Goal: Information Seeking & Learning: Understand process/instructions

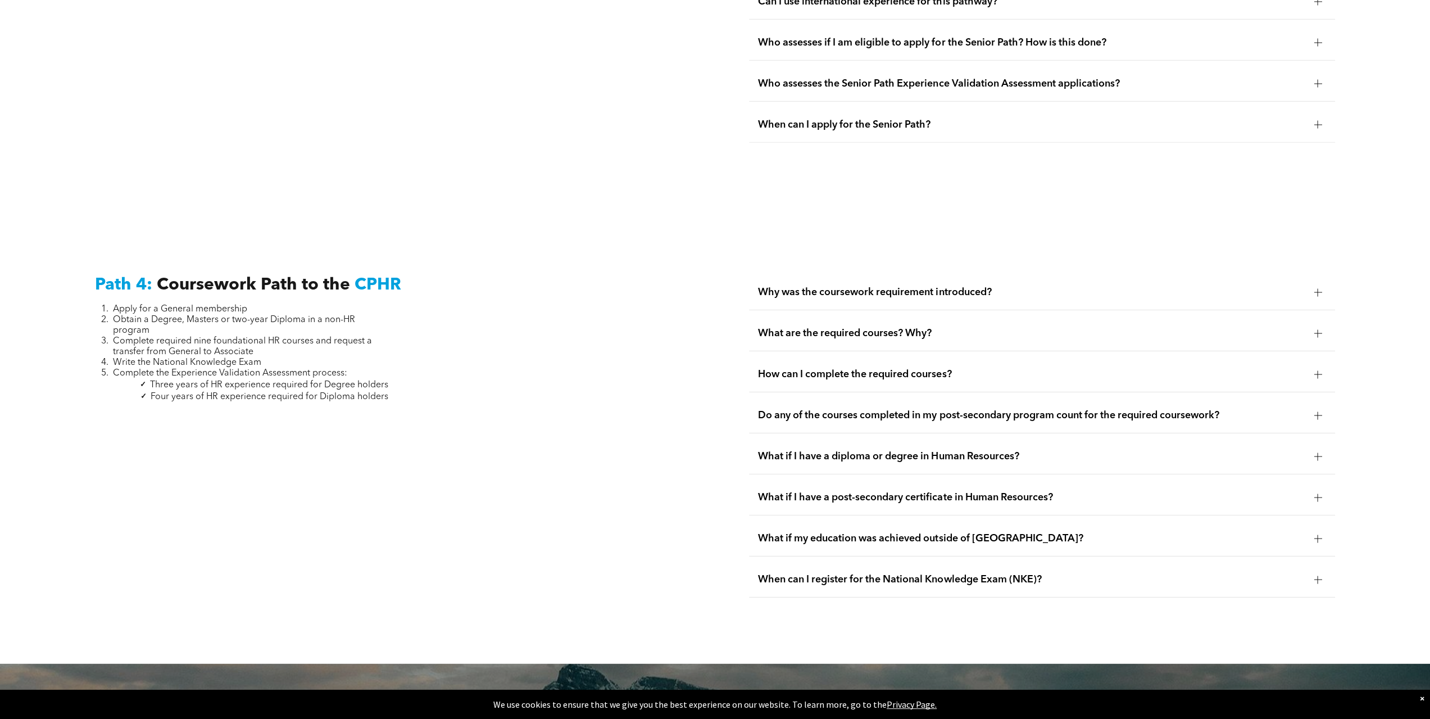
scroll to position [3260, 0]
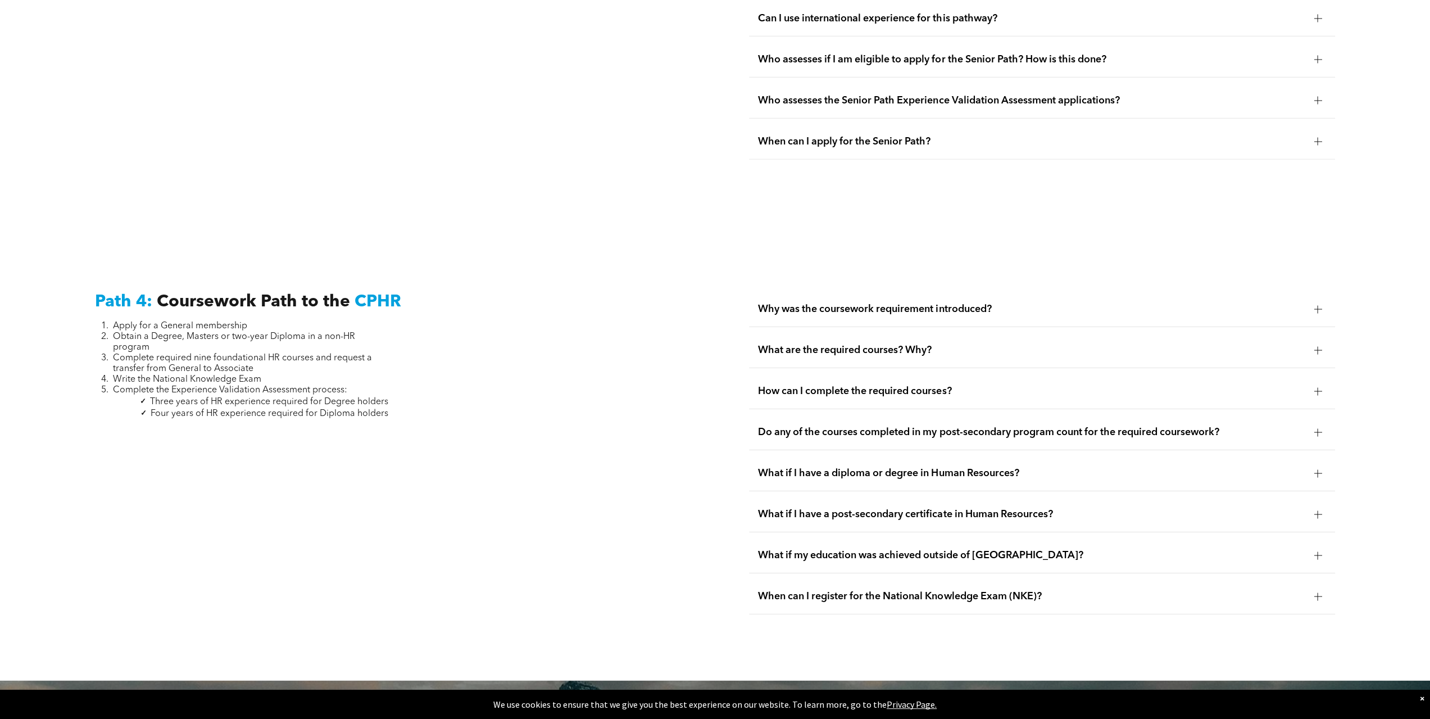
click at [1326, 415] on div "Do any of the courses completed in my post-secondary program count for the requ…" at bounding box center [1042, 432] width 586 height 35
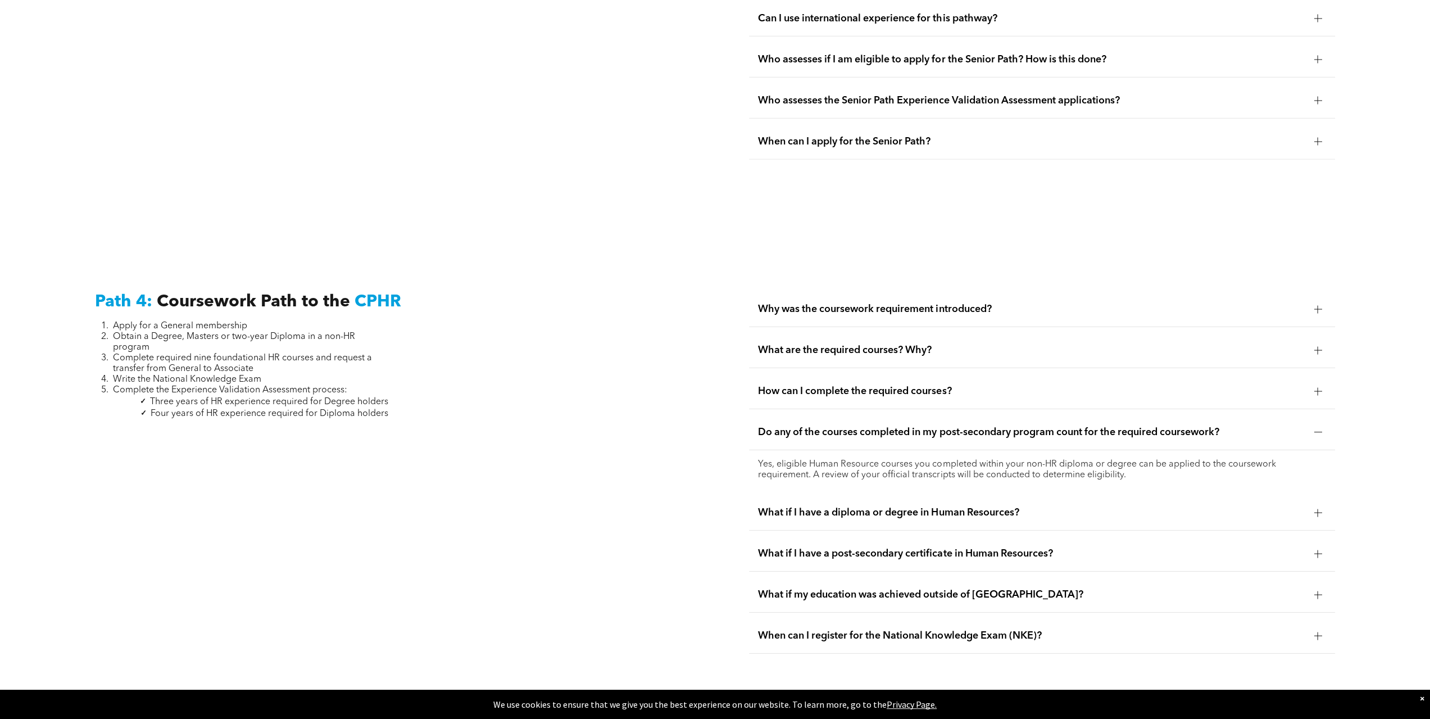
click at [1321, 428] on div at bounding box center [1318, 432] width 8 height 8
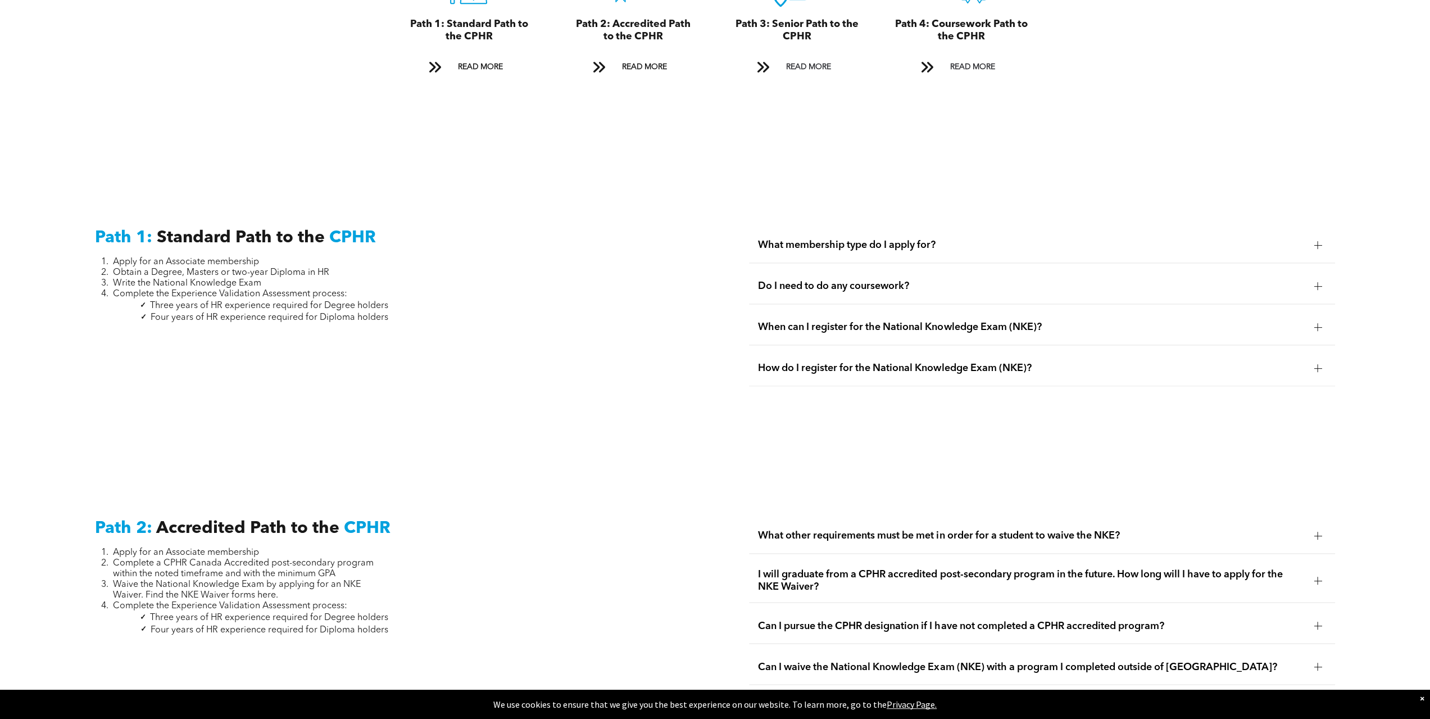
scroll to position [1012, 0]
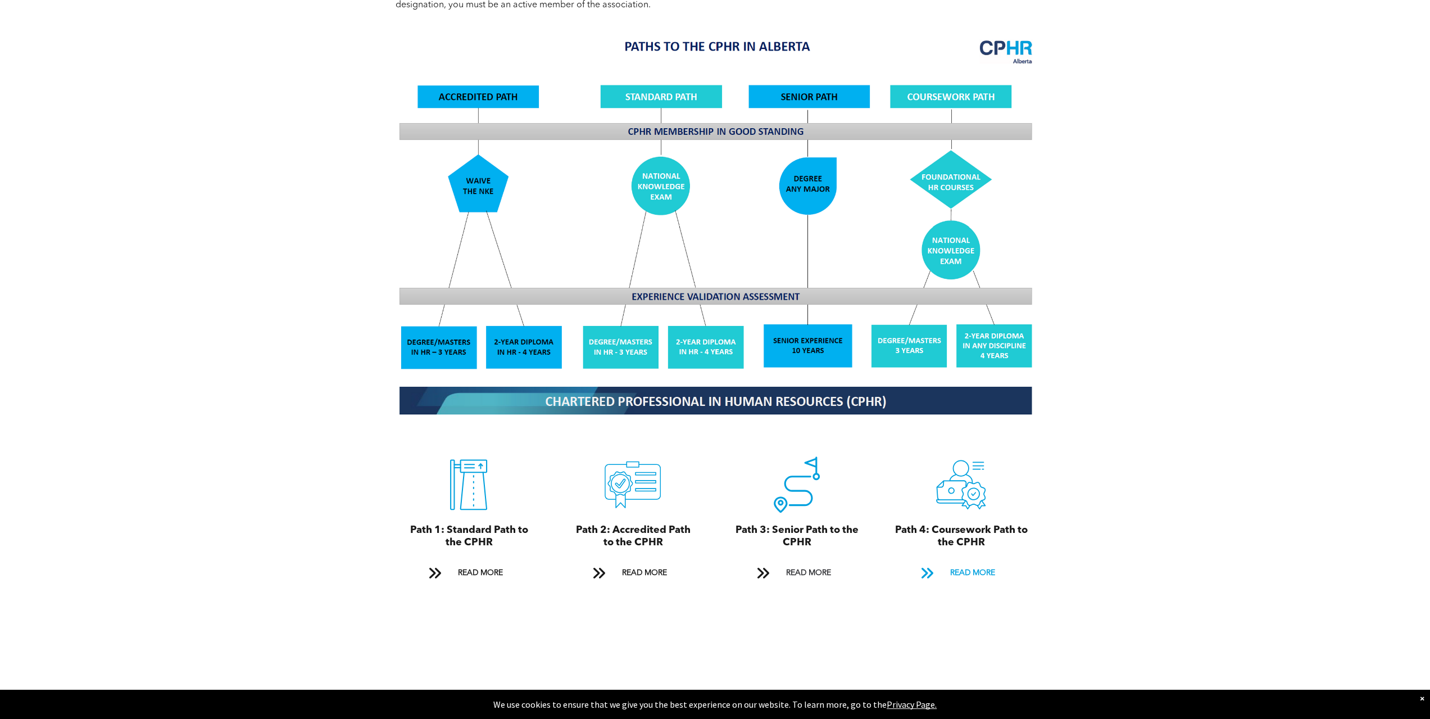
click at [948, 565] on span "READ MORE" at bounding box center [972, 573] width 53 height 21
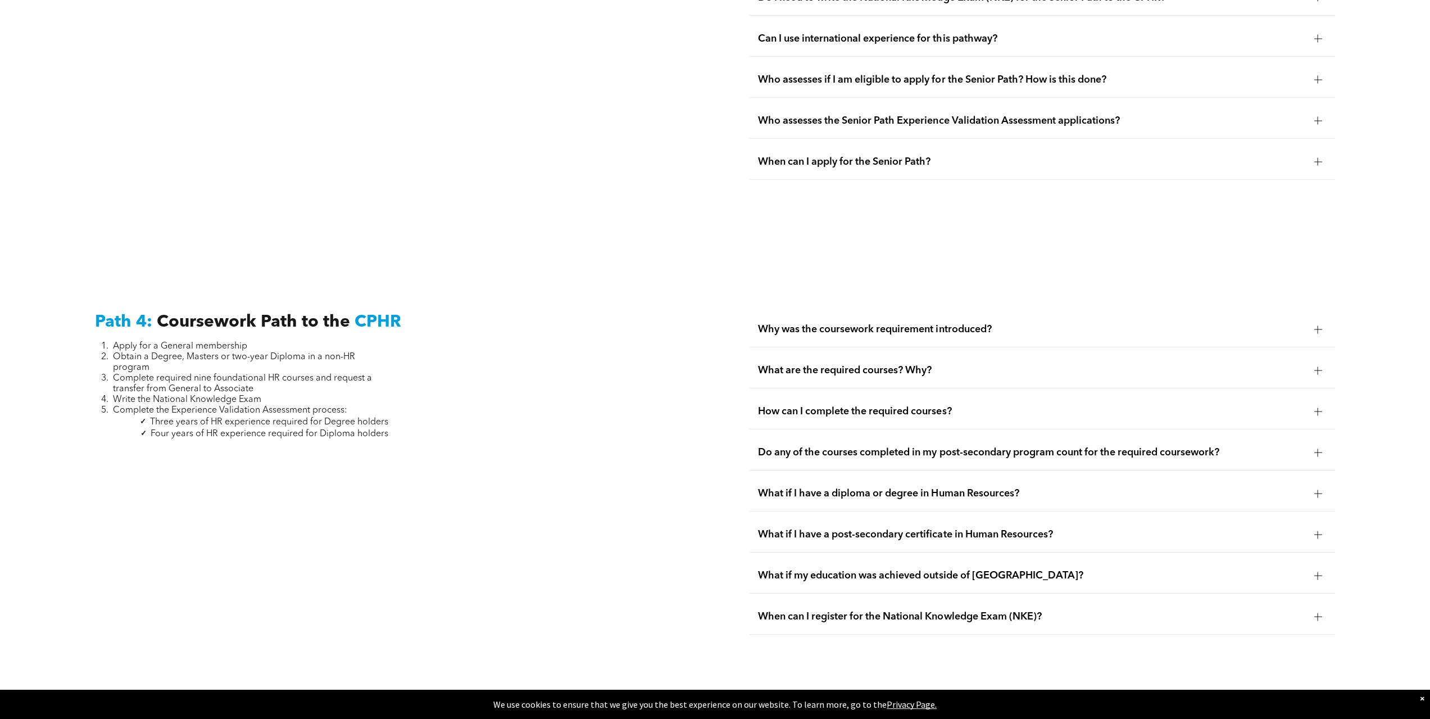
scroll to position [3241, 0]
click at [1107, 363] on span "What are the required courses? Why?" at bounding box center [1031, 369] width 547 height 12
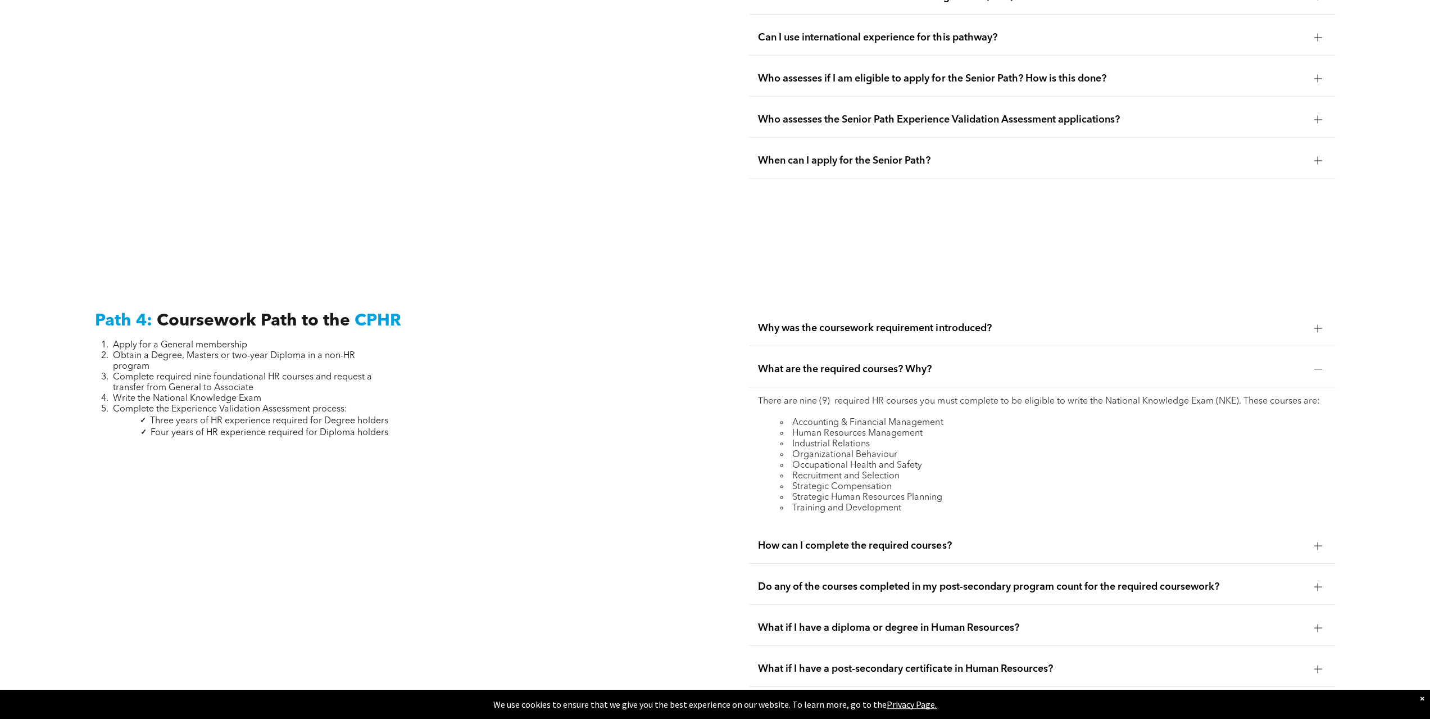
click at [1309, 361] on div at bounding box center [1317, 369] width 17 height 17
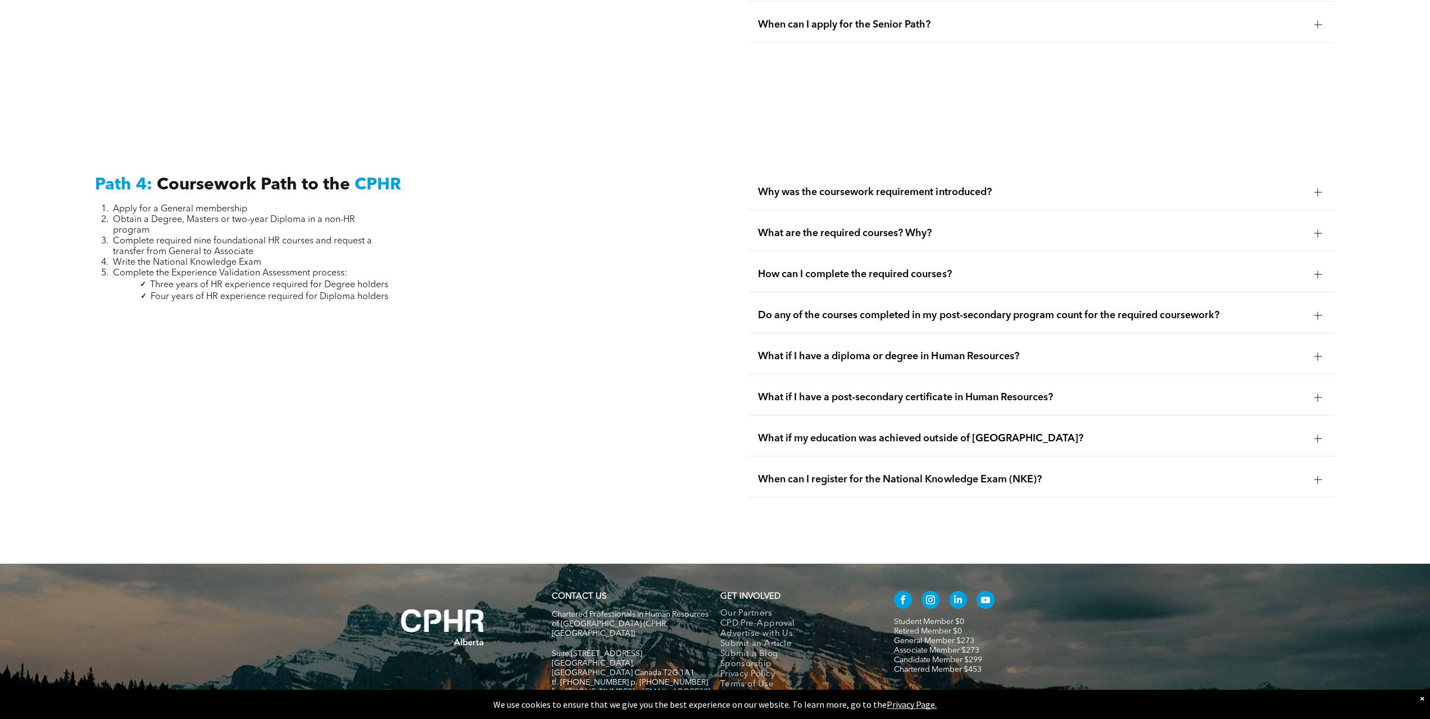
scroll to position [3409, 0]
